Goal: Use online tool/utility: Utilize a website feature to perform a specific function

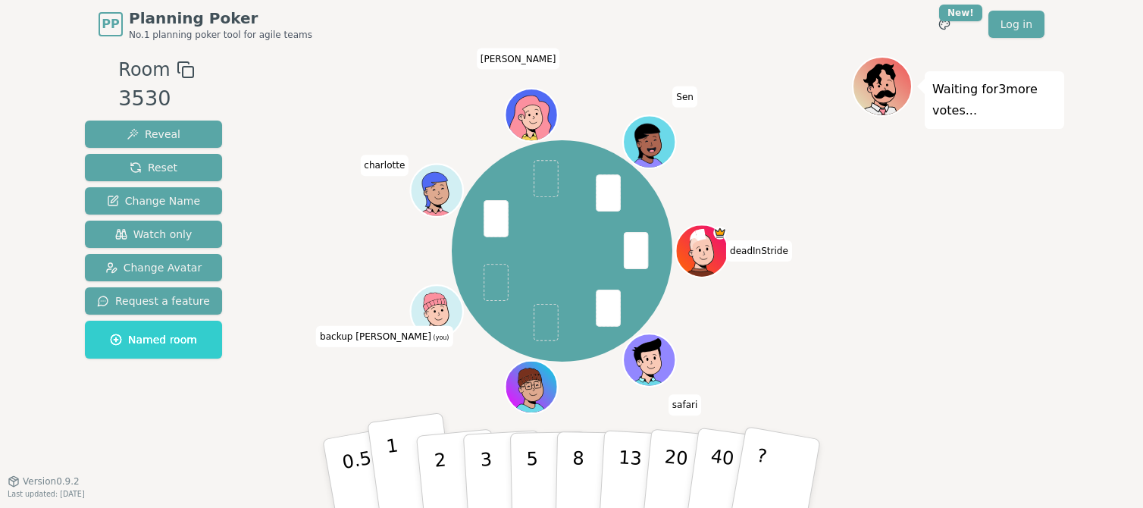
click at [395, 468] on p "1" at bounding box center [396, 475] width 23 height 83
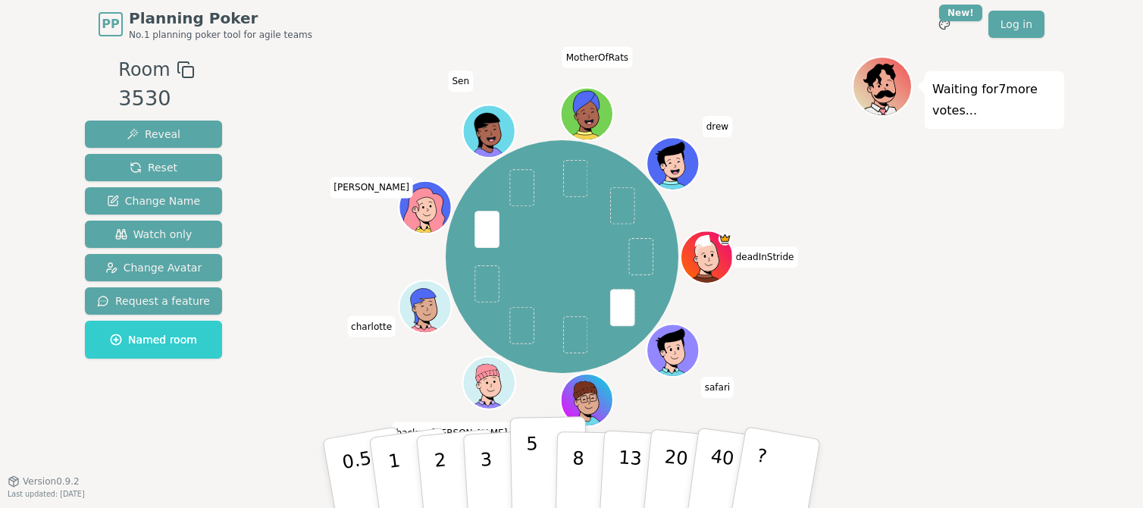
click at [527, 462] on p "5" at bounding box center [532, 474] width 13 height 82
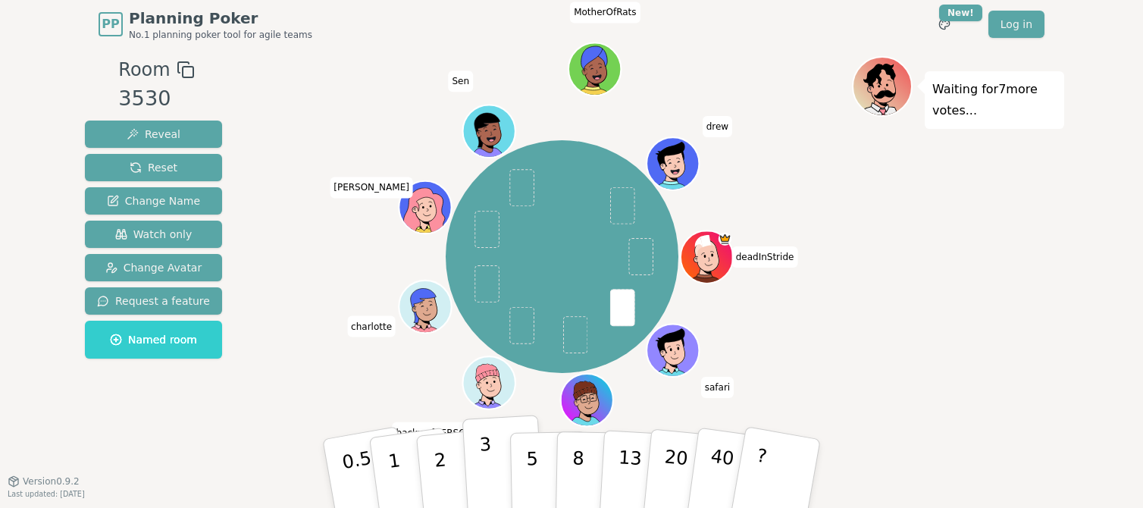
click at [488, 480] on p "3" at bounding box center [487, 475] width 17 height 83
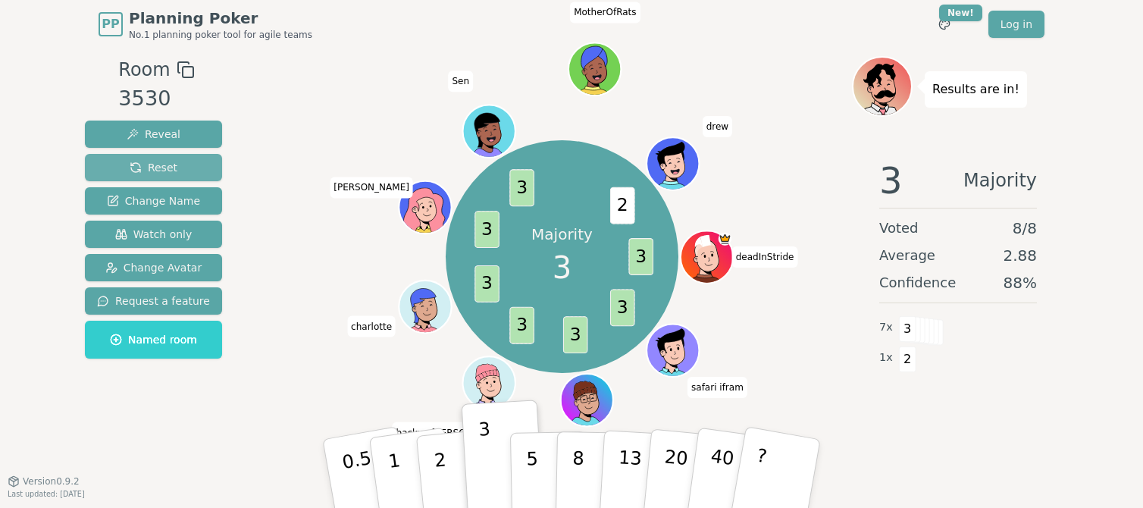
click at [168, 165] on span "Reset" at bounding box center [154, 167] width 48 height 15
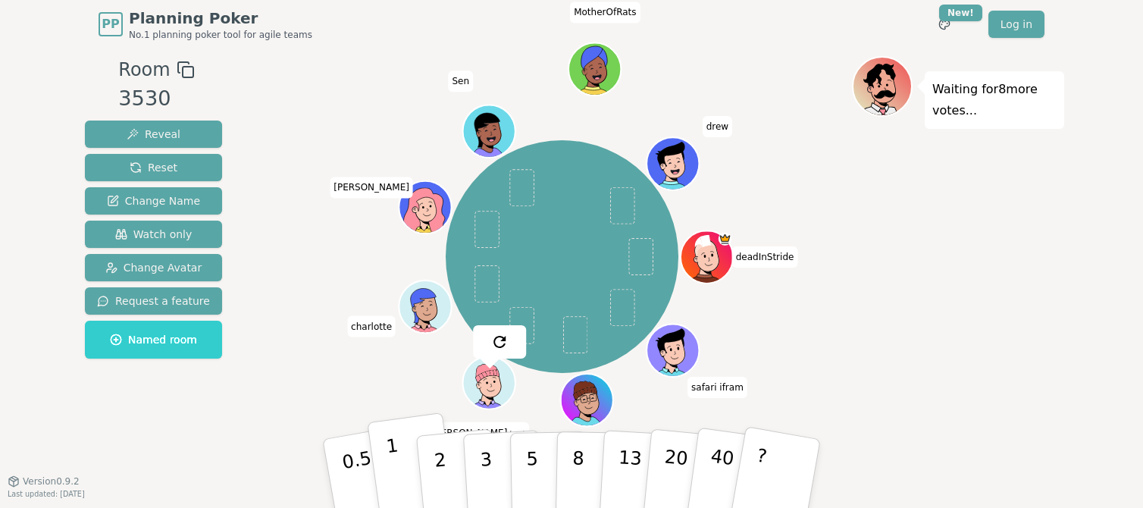
click at [401, 471] on button "1" at bounding box center [412, 473] width 90 height 123
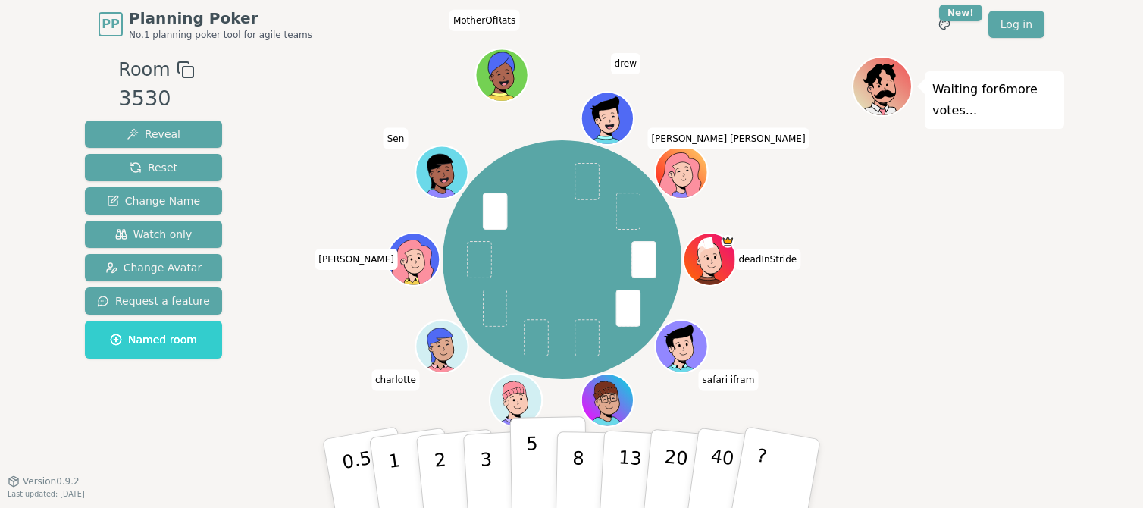
click at [522, 468] on button "5" at bounding box center [549, 473] width 78 height 115
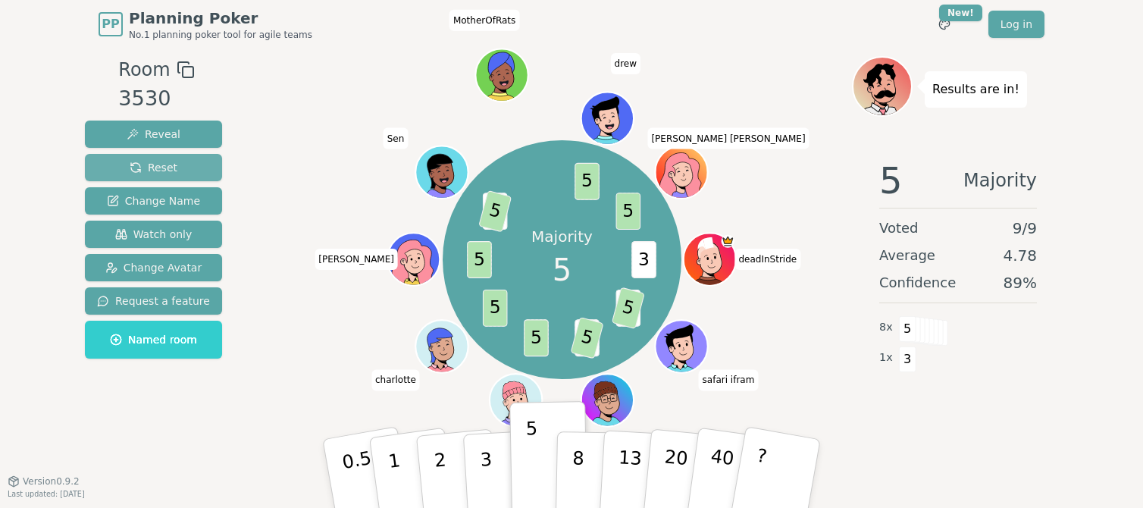
click at [179, 167] on button "Reset" at bounding box center [153, 167] width 137 height 27
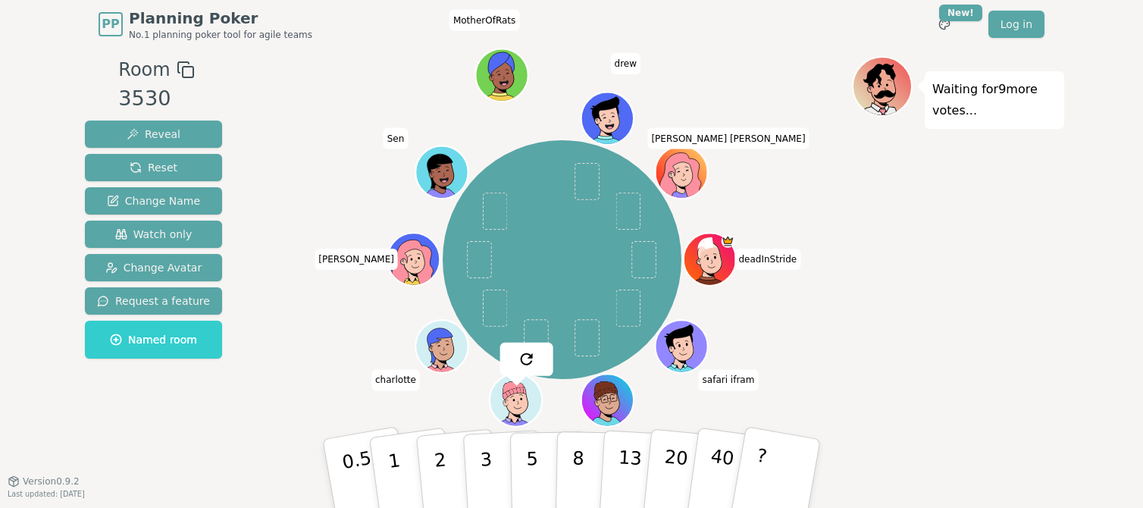
click at [416, 415] on div "deadInStride safari ifram not [PERSON_NAME] backup [PERSON_NAME] (you) [PERSON_…" at bounding box center [562, 259] width 580 height 353
click at [477, 475] on button "3" at bounding box center [503, 474] width 83 height 118
click at [334, 362] on div "deadInStride safari ifram not [PERSON_NAME] backup [PERSON_NAME] (you) [PERSON_…" at bounding box center [562, 259] width 580 height 353
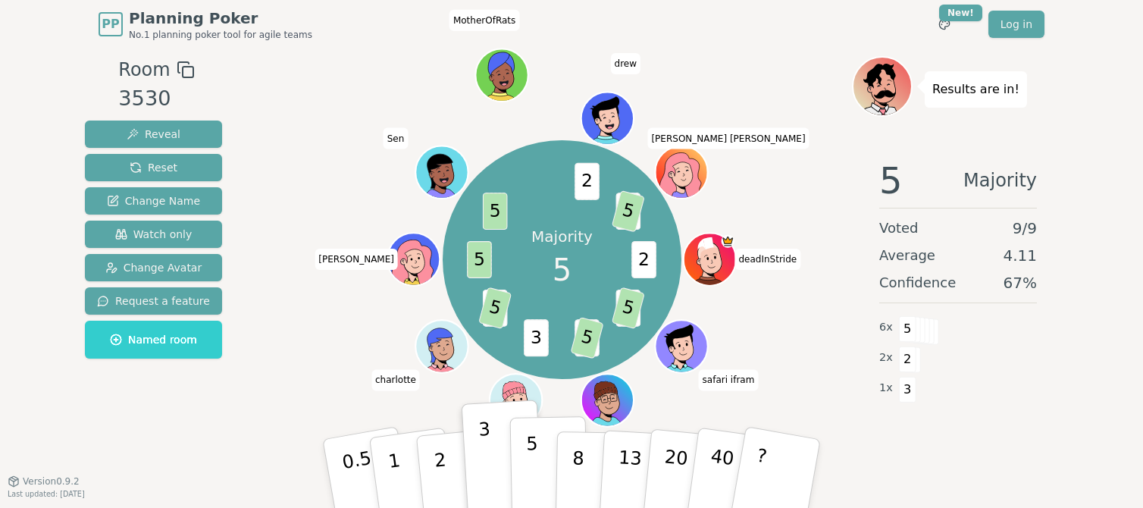
click at [547, 476] on button "5" at bounding box center [549, 473] width 78 height 115
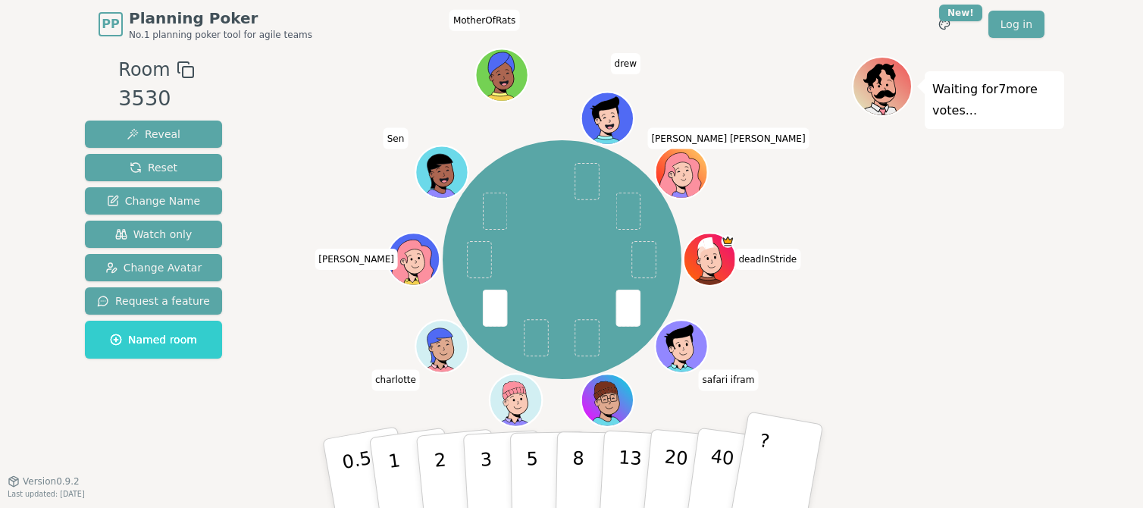
click at [789, 475] on button "?" at bounding box center [776, 473] width 95 height 125
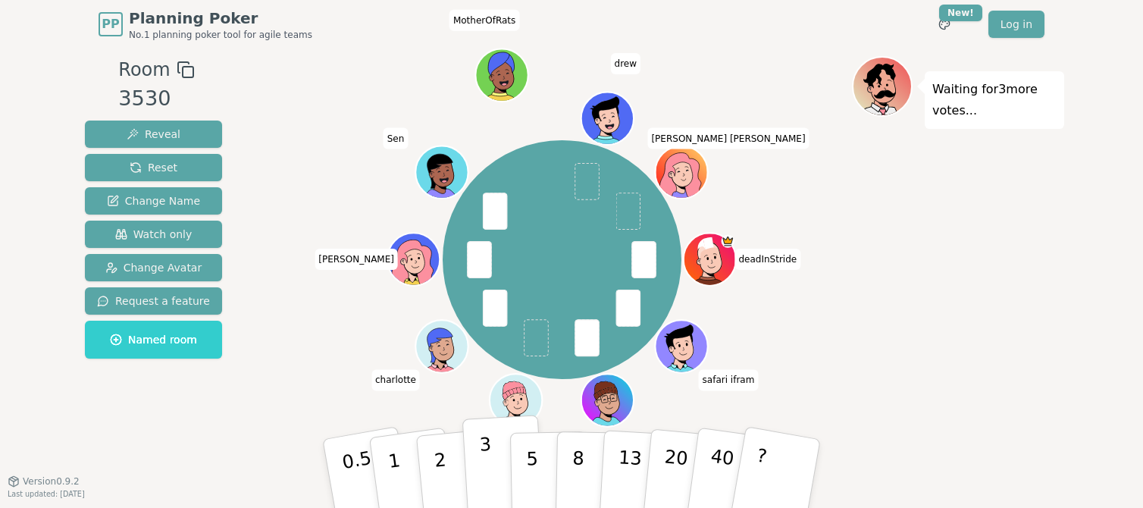
click at [492, 457] on button "3" at bounding box center [503, 474] width 83 height 118
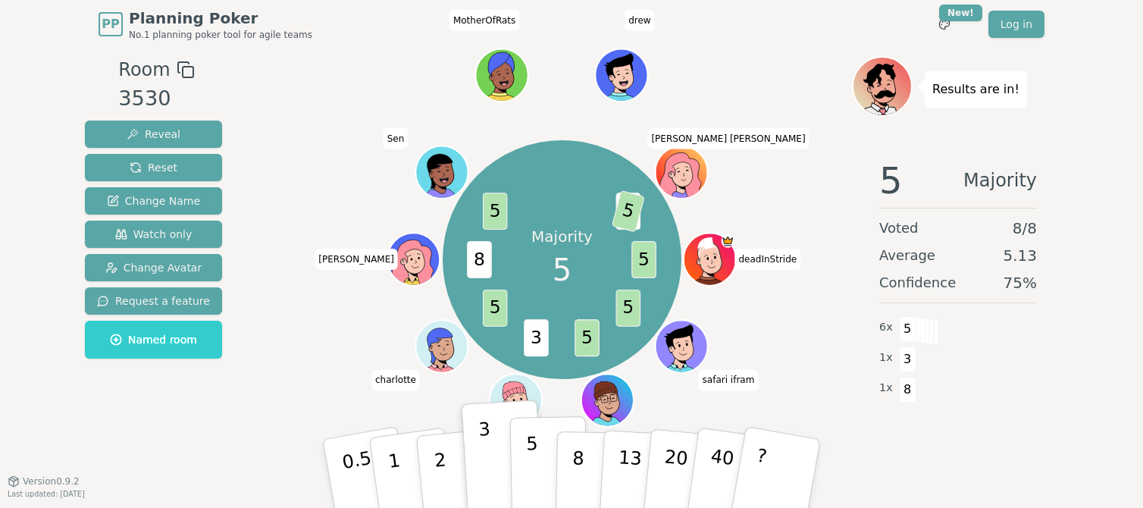
click at [540, 459] on button "5" at bounding box center [549, 473] width 78 height 115
